Goal: Communication & Community: Answer question/provide support

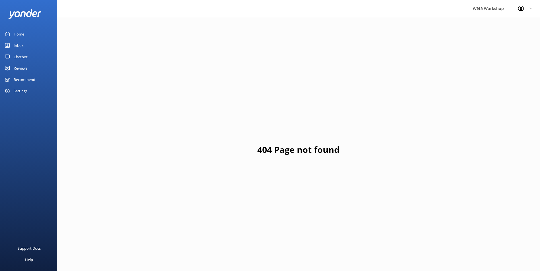
click at [17, 32] on div "Home" at bounding box center [19, 33] width 11 height 11
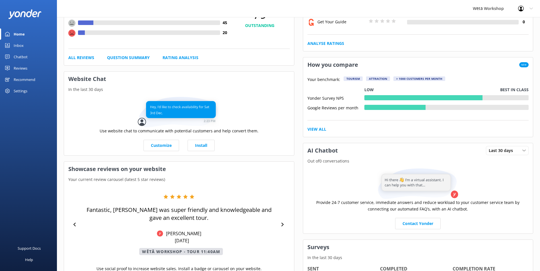
scroll to position [127, 0]
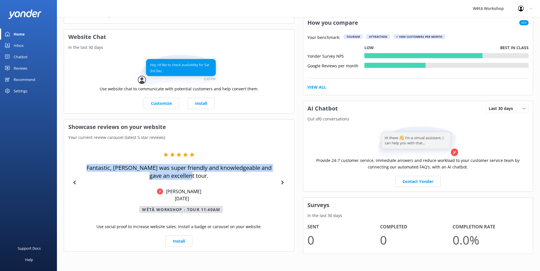
drag, startPoint x: 202, startPoint y: 177, endPoint x: 89, endPoint y: 167, distance: 112.7
click at [89, 167] on p "Fantastic, [PERSON_NAME] was super friendly and knowledgeable and gave an excel…" at bounding box center [179, 172] width 199 height 16
click at [95, 168] on p "Fantastic, [PERSON_NAME] was super friendly and knowledgeable and gave an excel…" at bounding box center [179, 172] width 199 height 16
drag, startPoint x: 89, startPoint y: 167, endPoint x: 199, endPoint y: 176, distance: 110.7
click at [199, 176] on p "Fantastic, [PERSON_NAME] was super friendly and knowledgeable and gave an excel…" at bounding box center [179, 172] width 199 height 16
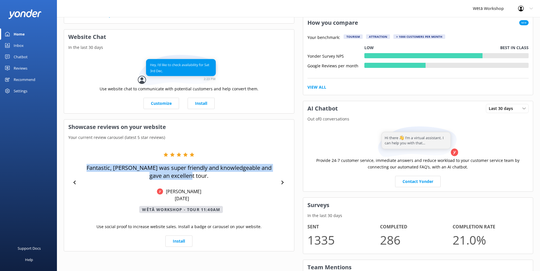
click at [204, 180] on div "Fantastic, [PERSON_NAME] was super friendly and knowledgeable and gave an excel…" at bounding box center [179, 182] width 199 height 61
click at [200, 179] on p "Fantastic, [PERSON_NAME] was super friendly and knowledgeable and gave an excel…" at bounding box center [179, 172] width 199 height 16
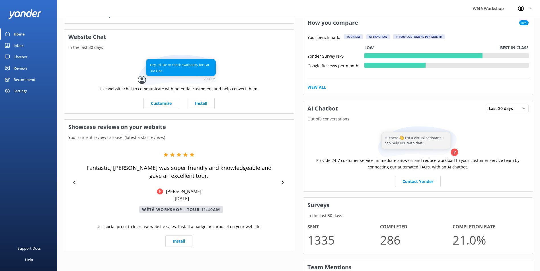
click at [88, 167] on p "Fantastic, [PERSON_NAME] was super friendly and knowledgeable and gave an excel…" at bounding box center [179, 172] width 199 height 16
drag, startPoint x: 88, startPoint y: 167, endPoint x: 212, endPoint y: 182, distance: 124.6
click at [212, 182] on div "Fantastic, [PERSON_NAME] was super friendly and knowledgeable and gave an excel…" at bounding box center [179, 182] width 199 height 61
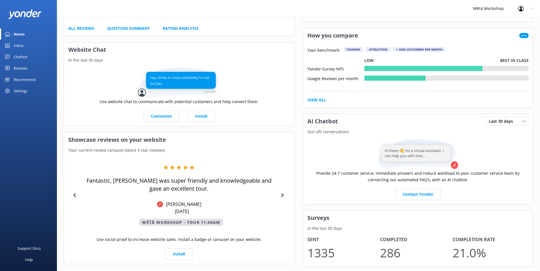
scroll to position [0, 0]
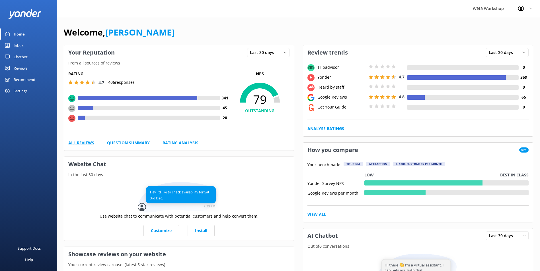
click at [80, 143] on link "All Reviews" at bounding box center [81, 143] width 26 height 6
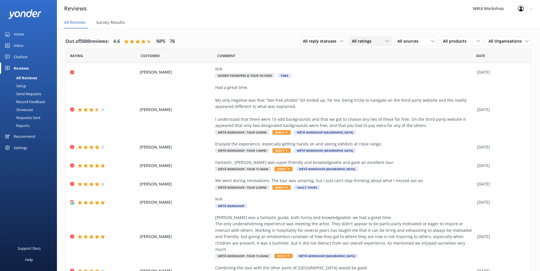
click at [385, 40] on icon at bounding box center [386, 41] width 3 height 3
click at [360, 88] on div "Detractors" at bounding box center [370, 88] width 26 height 6
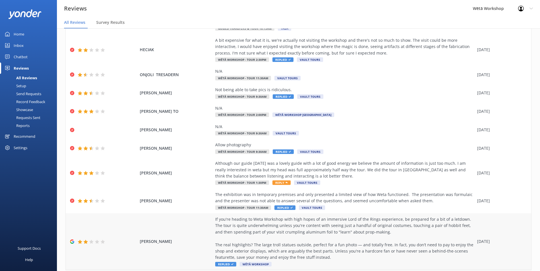
scroll to position [57, 0]
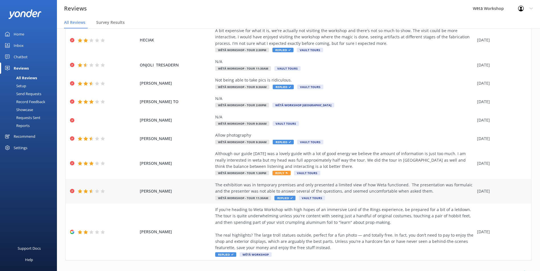
click at [342, 191] on div "The exhibition was in temporary premises and only presented a limited view of h…" at bounding box center [344, 188] width 259 height 13
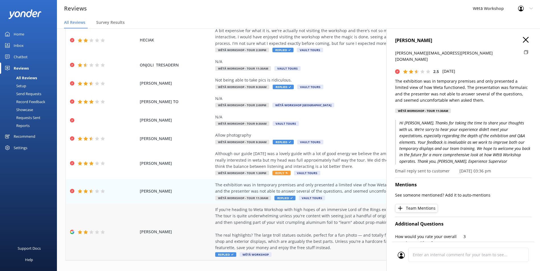
click at [295, 239] on div "If you're heading to Weta Workshop with high hopes of an immersive Lord of the …" at bounding box center [344, 229] width 259 height 45
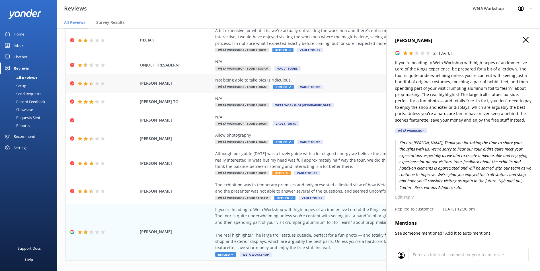
click at [333, 77] on div "[PERSON_NAME] Not being able to take pics is ridiculous. Wētā Workshop - Tour 9…" at bounding box center [298, 83] width 465 height 18
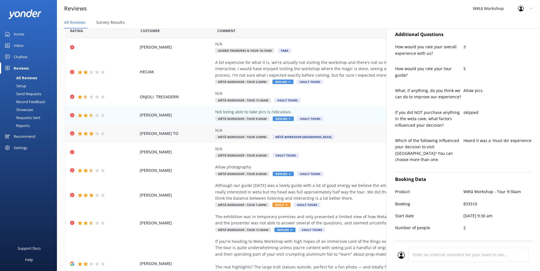
scroll to position [0, 0]
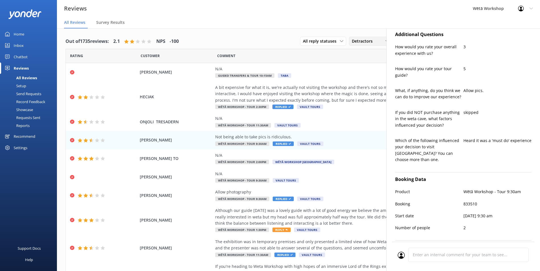
click at [375, 40] on div "Detractors" at bounding box center [370, 41] width 40 height 6
click at [367, 66] on div "Promoters" at bounding box center [370, 65] width 26 height 6
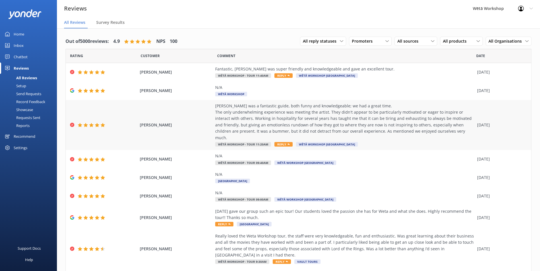
click at [399, 123] on div "[PERSON_NAME] was a fantastic guide, both funny and knowledgeable; we had a gre…" at bounding box center [344, 122] width 259 height 38
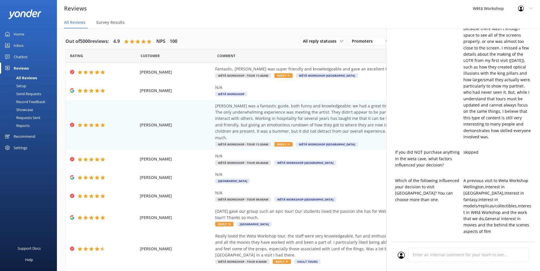
type textarea "Kia ora [PERSON_NAME], Thank you so much for your thoughtful feedback and for t…"
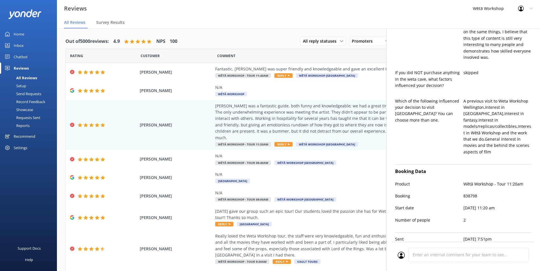
scroll to position [378, 0]
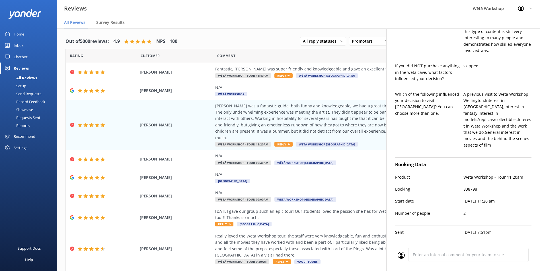
click at [530, 10] on icon at bounding box center [530, 8] width 3 height 3
click at [531, 8] on icon at bounding box center [530, 8] width 3 height 3
click at [270, 116] on div "[PERSON_NAME] was a fantastic guide, both funny and knowledgeable; we had a gre…" at bounding box center [344, 122] width 259 height 38
click at [280, 66] on div "[PERSON_NAME], [PERSON_NAME] was super friendly and knowledgeable and gave an e…" at bounding box center [298, 72] width 465 height 18
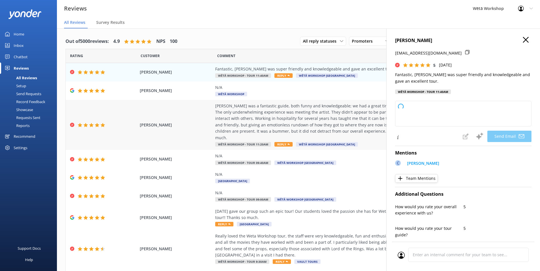
click at [269, 109] on div "[PERSON_NAME] was a fantastic guide, both funny and knowledgeable; we had a gre…" at bounding box center [344, 122] width 259 height 38
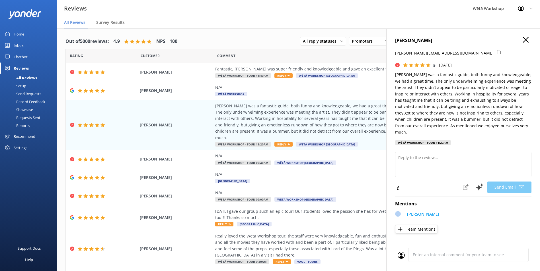
type textarea "Kia ora [PERSON_NAME], Thank you so much for your thoughtful feedback and for s…"
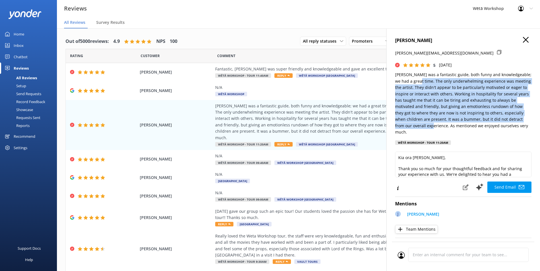
drag, startPoint x: 416, startPoint y: 80, endPoint x: 416, endPoint y: 127, distance: 47.2
click at [416, 127] on p "[PERSON_NAME] was a fantastic guide, both funny and knowledgeable; we had a gre…" at bounding box center [463, 104] width 136 height 64
copy p "The only underwhelming experience was meeting the artist. They didn't appear to…"
click at [427, 104] on p "[PERSON_NAME] was a fantastic guide, both funny and knowledgeable; we had a gre…" at bounding box center [463, 104] width 136 height 64
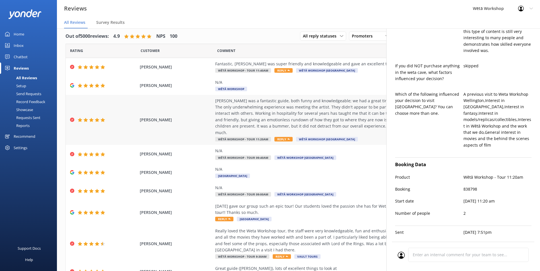
scroll to position [0, 0]
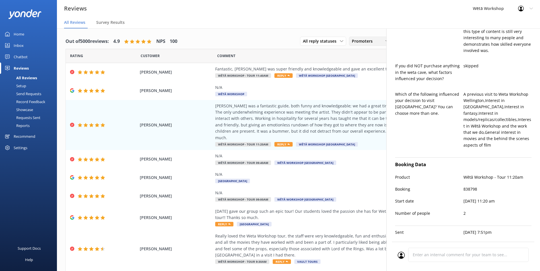
click at [359, 40] on span "Promoters" at bounding box center [364, 41] width 24 height 6
click at [369, 86] on div "Detractors" at bounding box center [370, 88] width 26 height 6
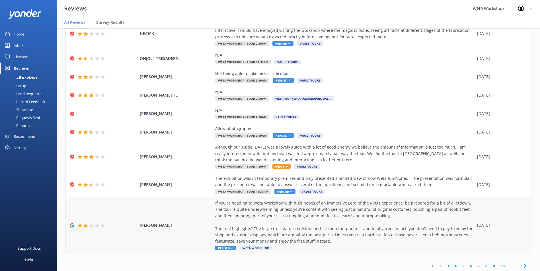
scroll to position [65, 0]
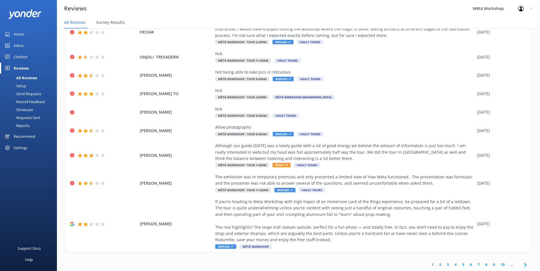
click at [436, 266] on link "2" at bounding box center [440, 264] width 8 height 5
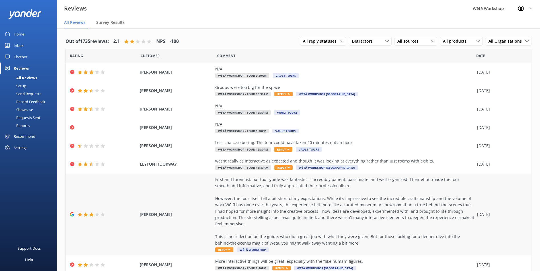
click at [360, 191] on div "First and foremost, our tour guide was fantastic— incredibly patient, passionat…" at bounding box center [344, 212] width 259 height 70
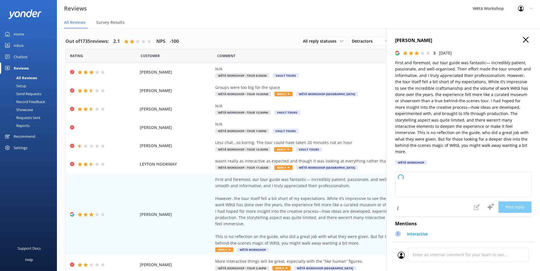
type textarea "[PERSON_NAME] and thank you so much for taking the time to share your thoughts …"
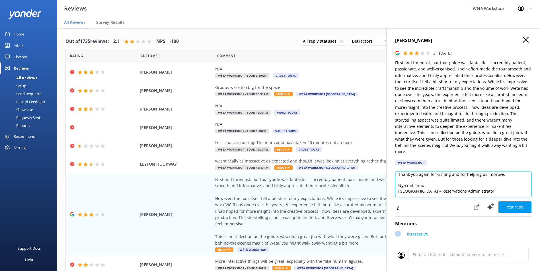
scroll to position [86, 0]
click at [194, 148] on span "[PERSON_NAME]" at bounding box center [176, 146] width 73 height 6
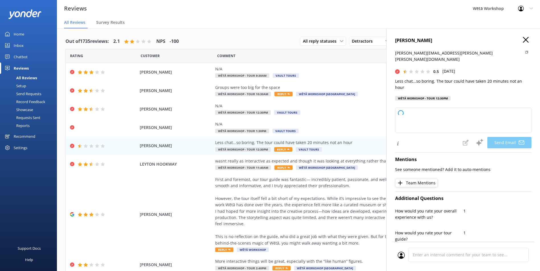
type textarea "[PERSON_NAME], Thank you for sharing your thoughts with us. We're sorry to hear…"
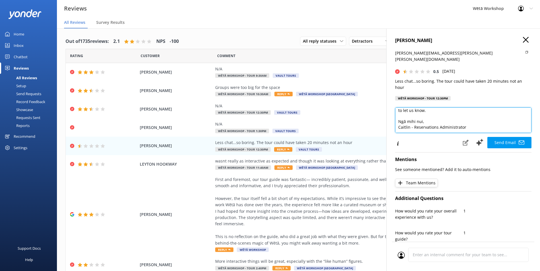
scroll to position [36, 0]
click at [526, 124] on textarea "[PERSON_NAME], Thank you for sharing your thoughts with us. We're sorry to hear…" at bounding box center [463, 121] width 136 height 26
click at [523, 39] on icon at bounding box center [526, 40] width 6 height 6
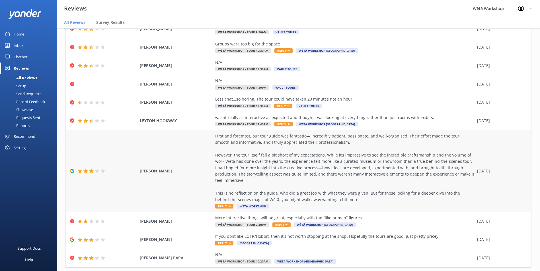
scroll to position [52, 0]
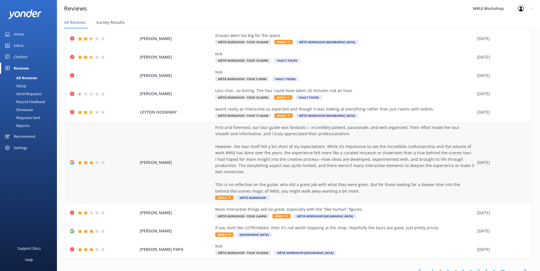
click at [344, 159] on div "First and foremost, our tour guide was fantastic— incredibly patient, passionat…" at bounding box center [344, 160] width 259 height 70
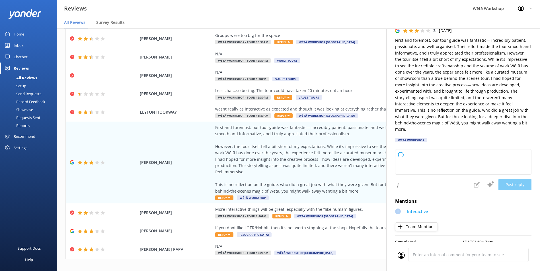
scroll to position [33, 0]
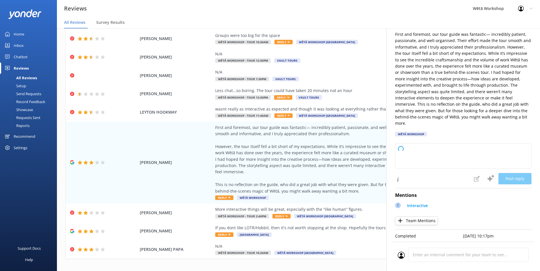
type textarea "Kia ora, Thank you so much for taking the time to share your thoughts and feedb…"
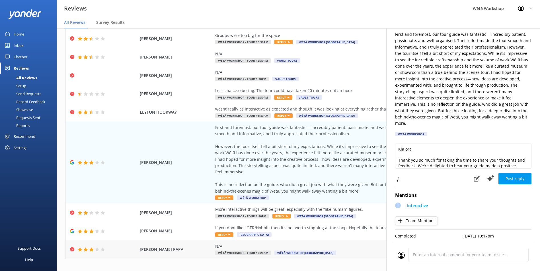
click at [342, 245] on div "N/A Wētā Workshop - Tour 10:20am Wētā Workshop [GEOGRAPHIC_DATA]" at bounding box center [344, 249] width 259 height 13
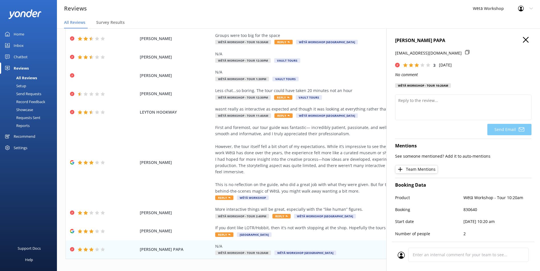
click at [523, 42] on use at bounding box center [526, 40] width 6 height 6
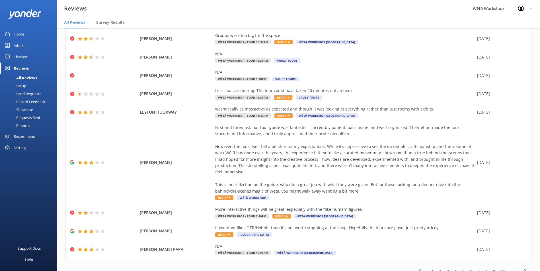
click at [445, 269] on link "3" at bounding box center [448, 271] width 8 height 5
